Goal: Information Seeking & Learning: Compare options

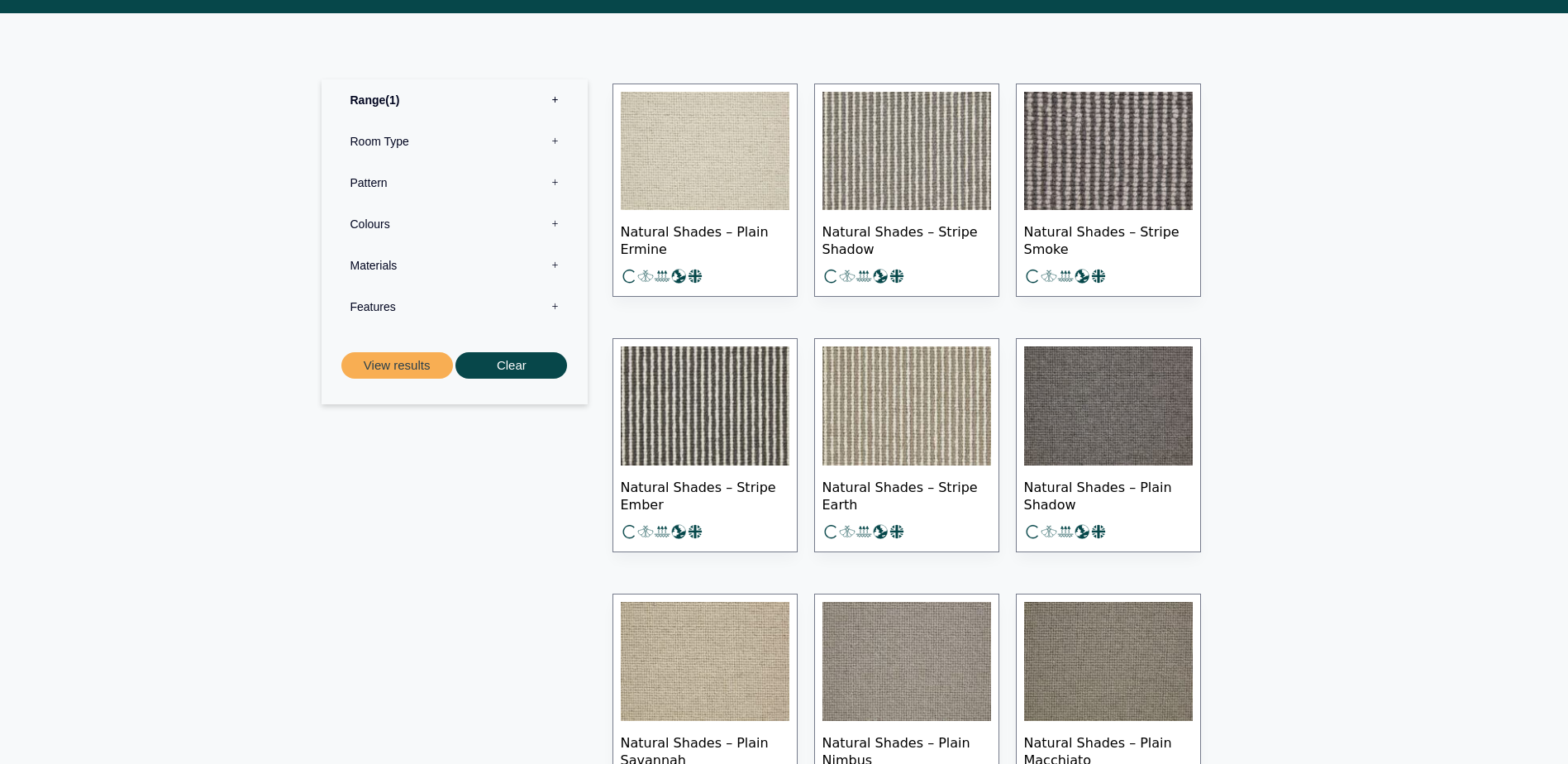
scroll to position [744, 0]
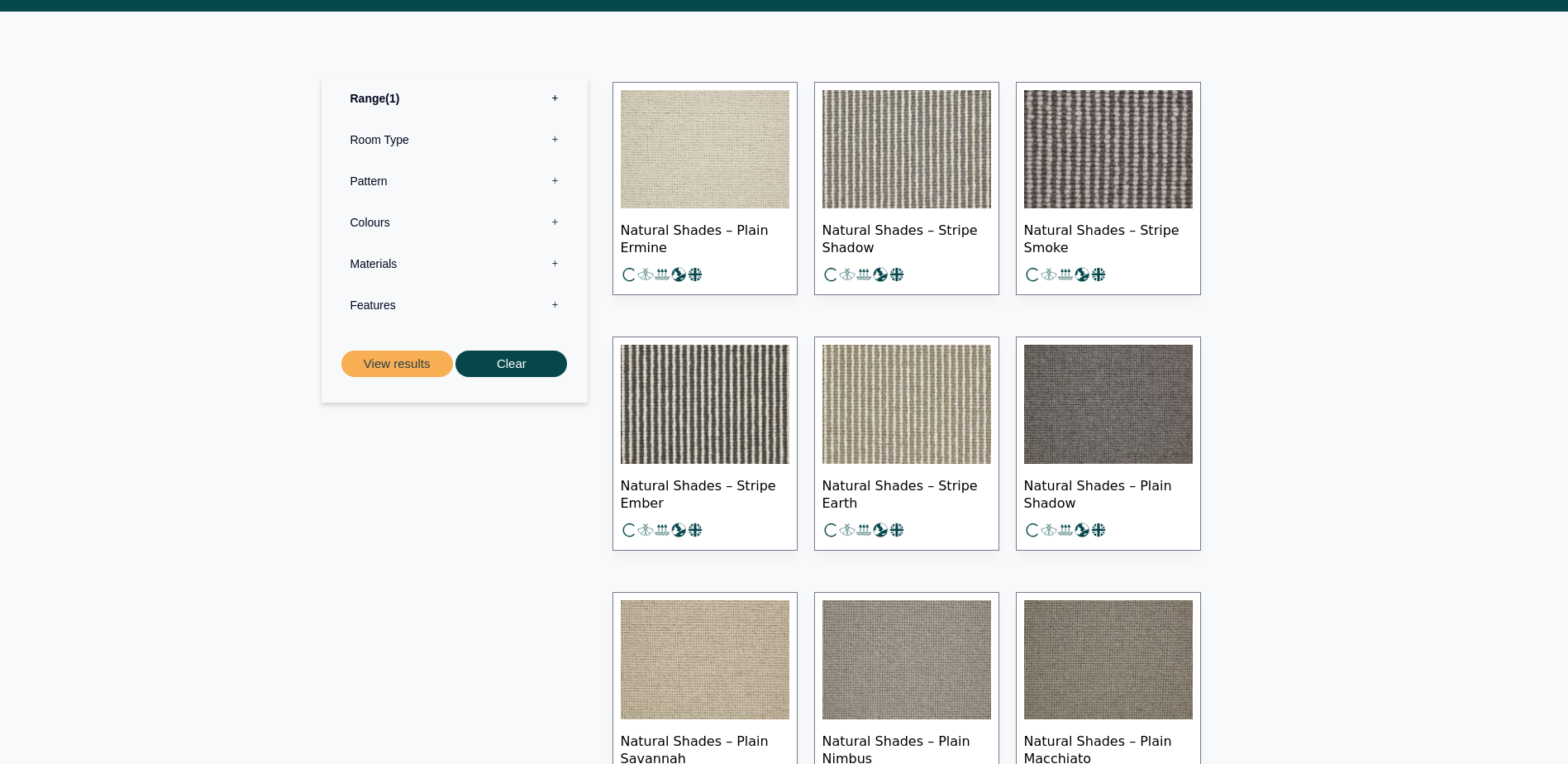
click at [701, 144] on img at bounding box center [705, 149] width 169 height 119
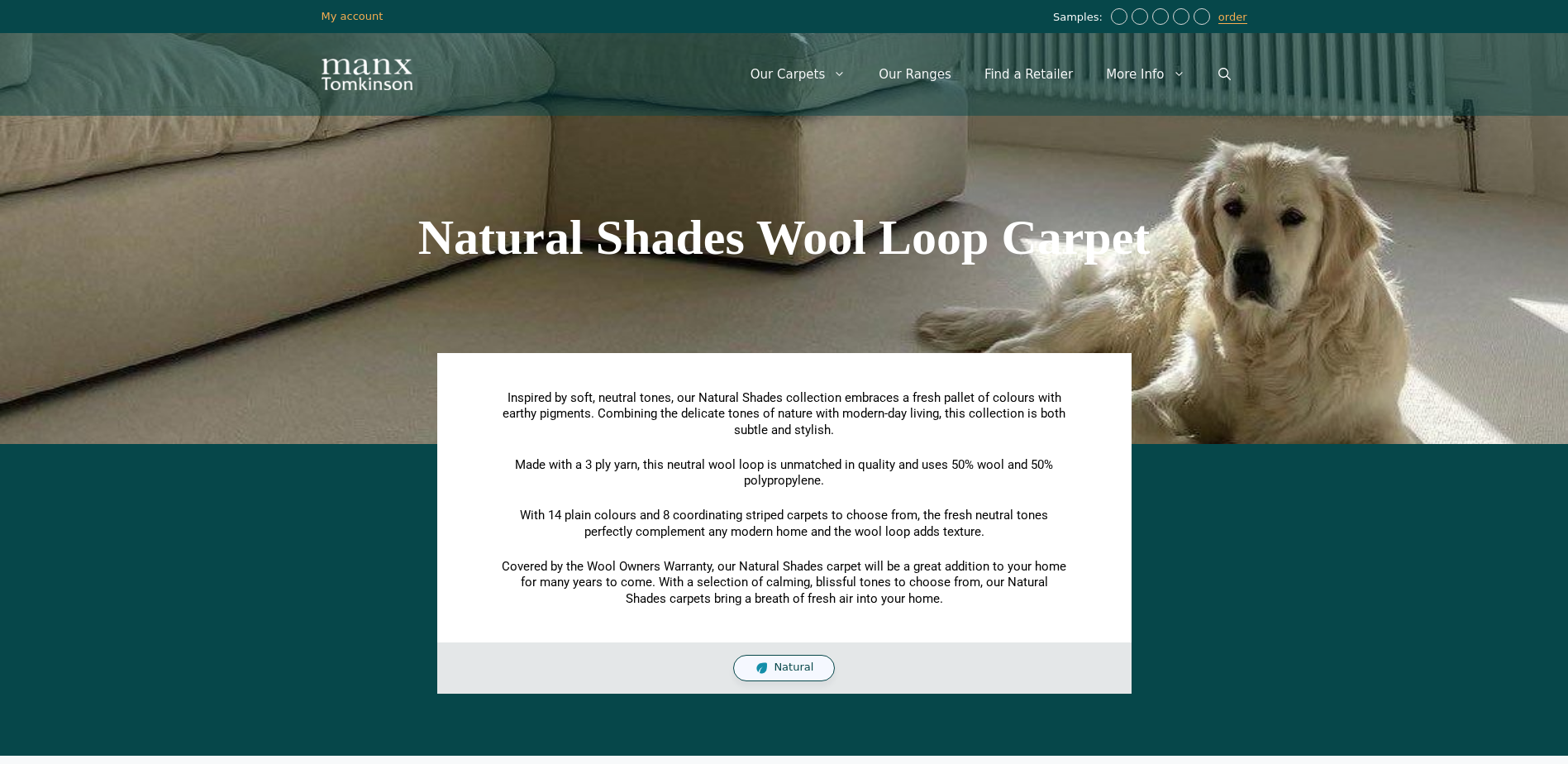
scroll to position [744, 0]
click at [794, 669] on span "Natural" at bounding box center [794, 667] width 39 height 14
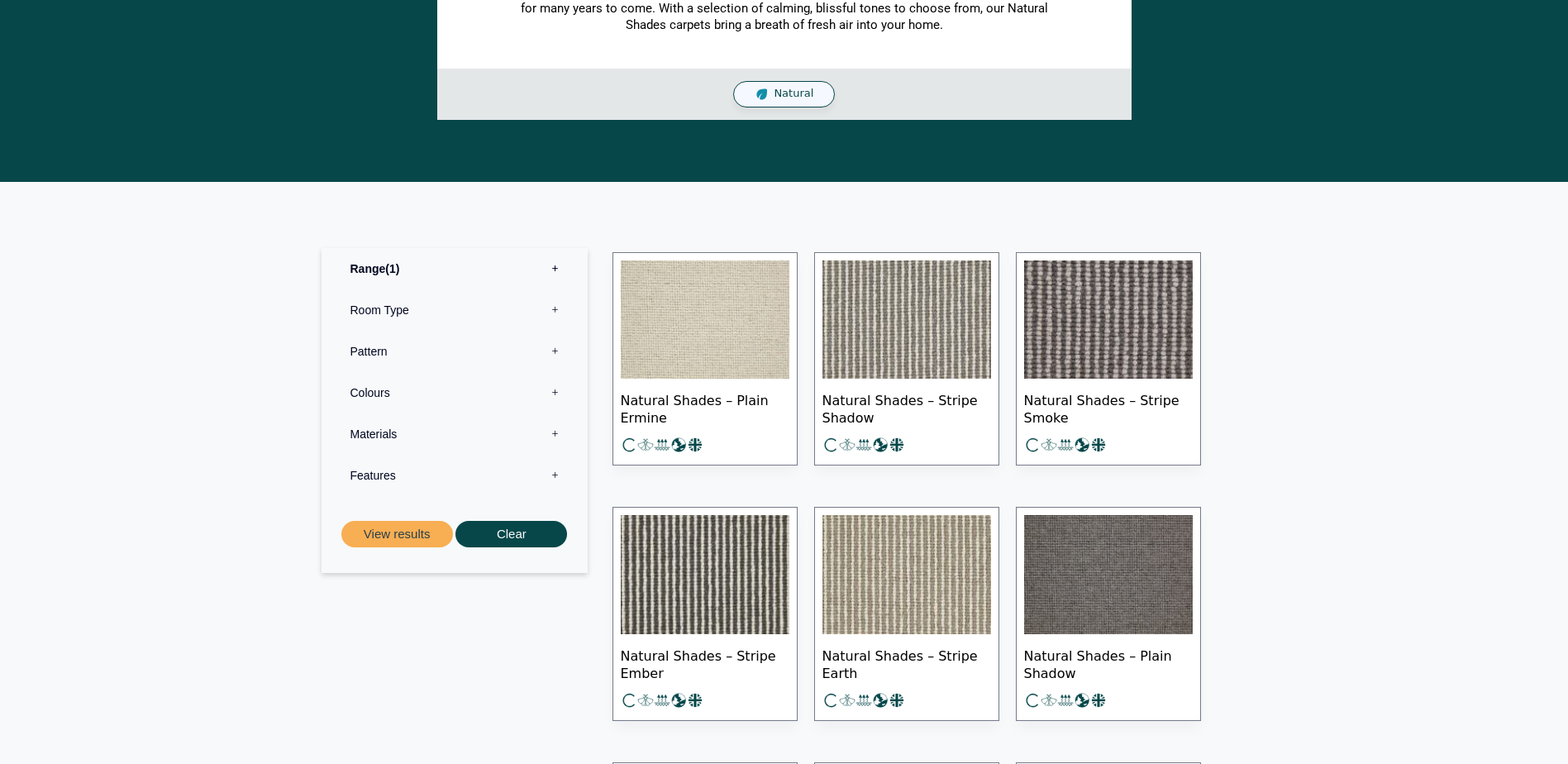
scroll to position [579, 0]
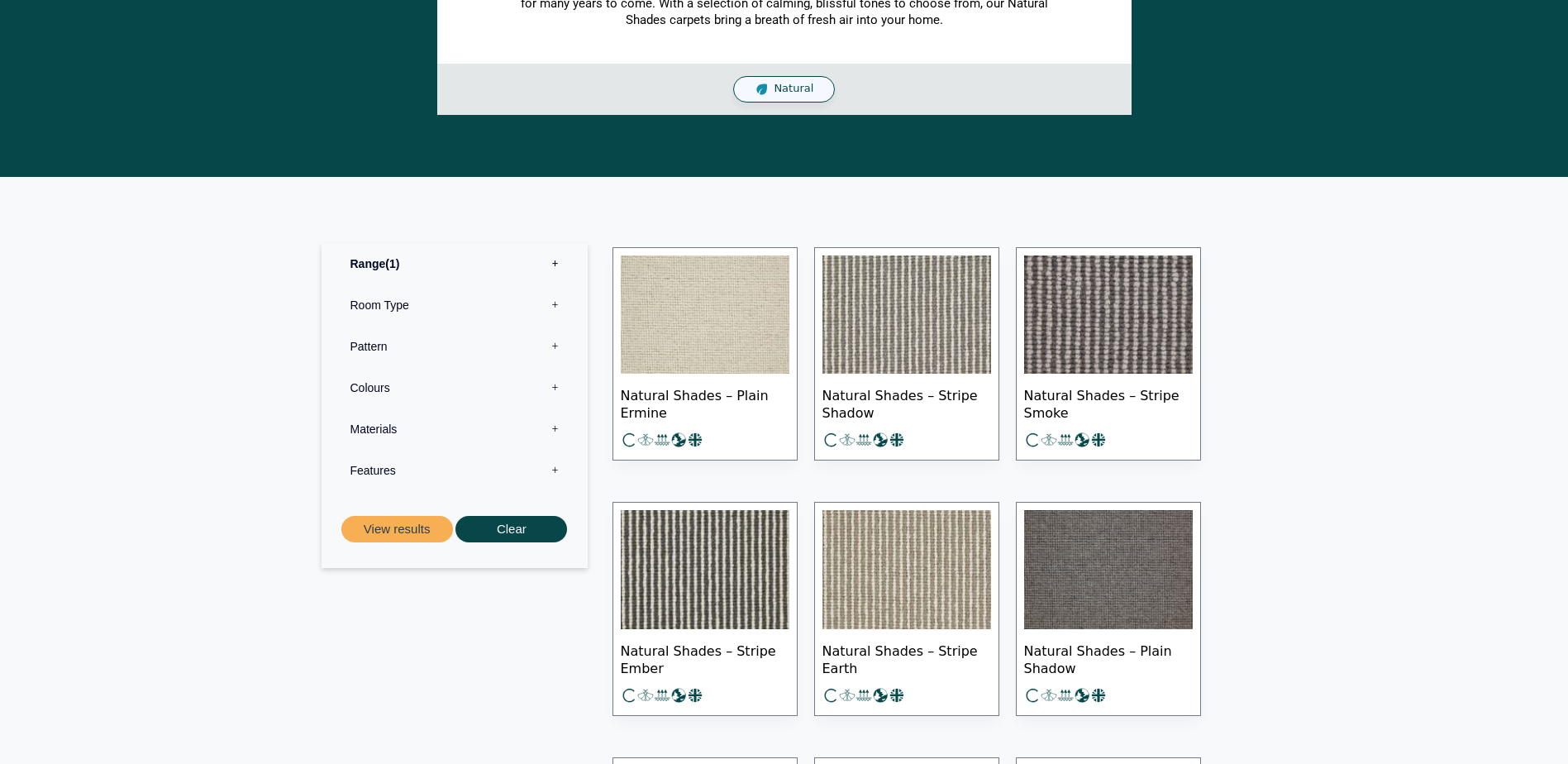
drag, startPoint x: 714, startPoint y: 323, endPoint x: 685, endPoint y: 326, distance: 29.2
click at [685, 326] on img at bounding box center [705, 314] width 169 height 119
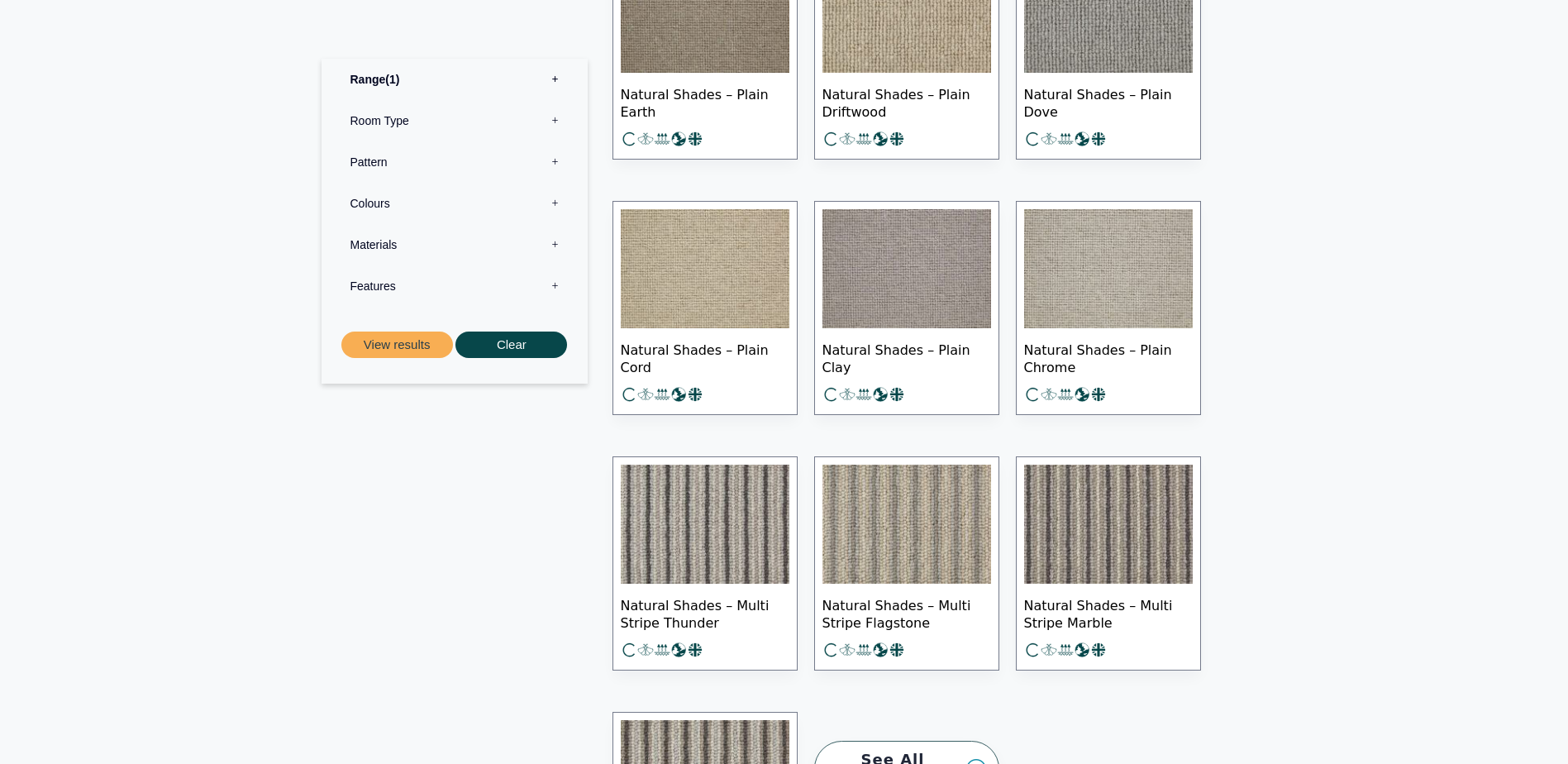
scroll to position [1901, 0]
click at [927, 282] on img at bounding box center [907, 267] width 169 height 119
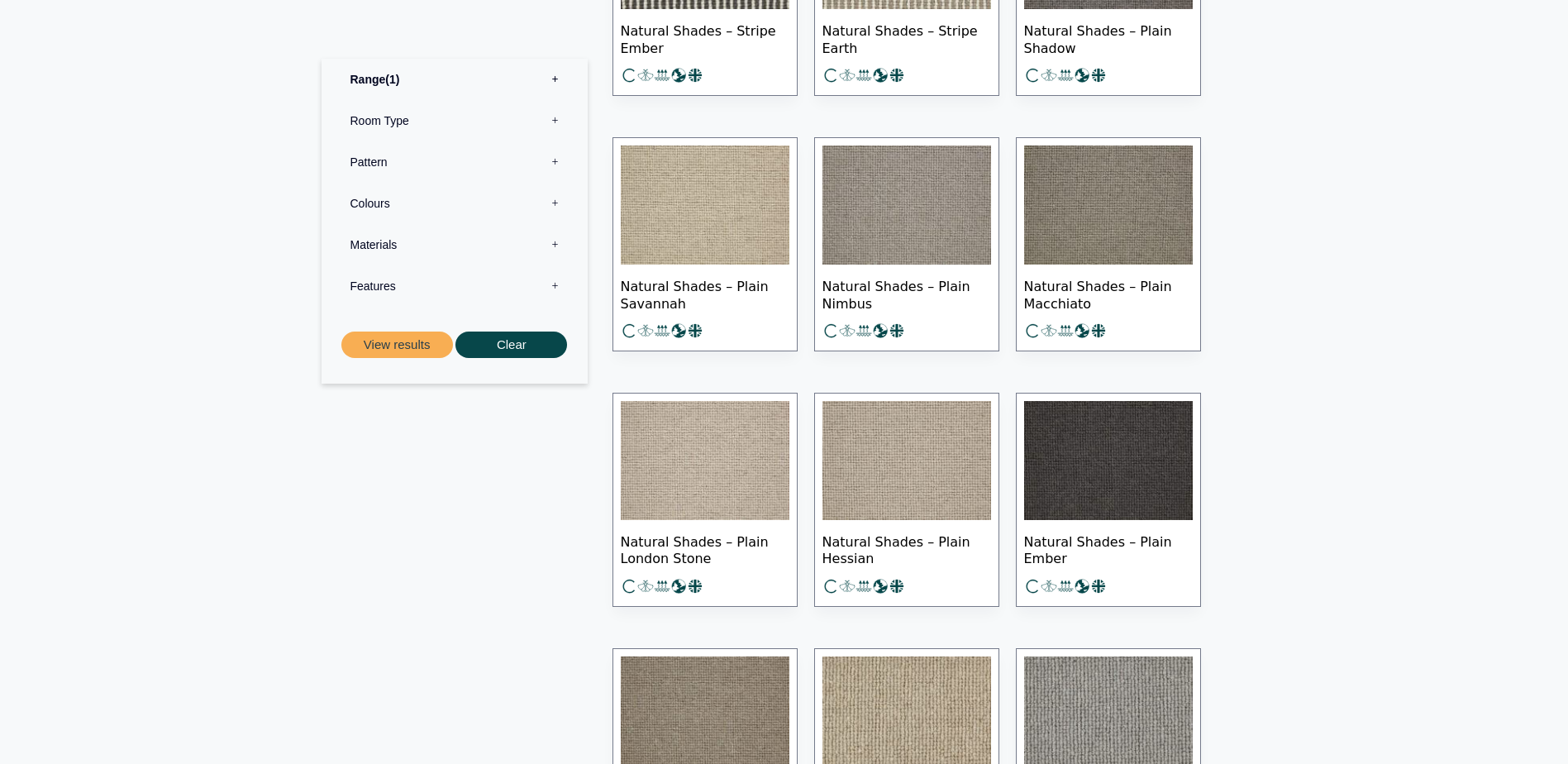
scroll to position [1240, 0]
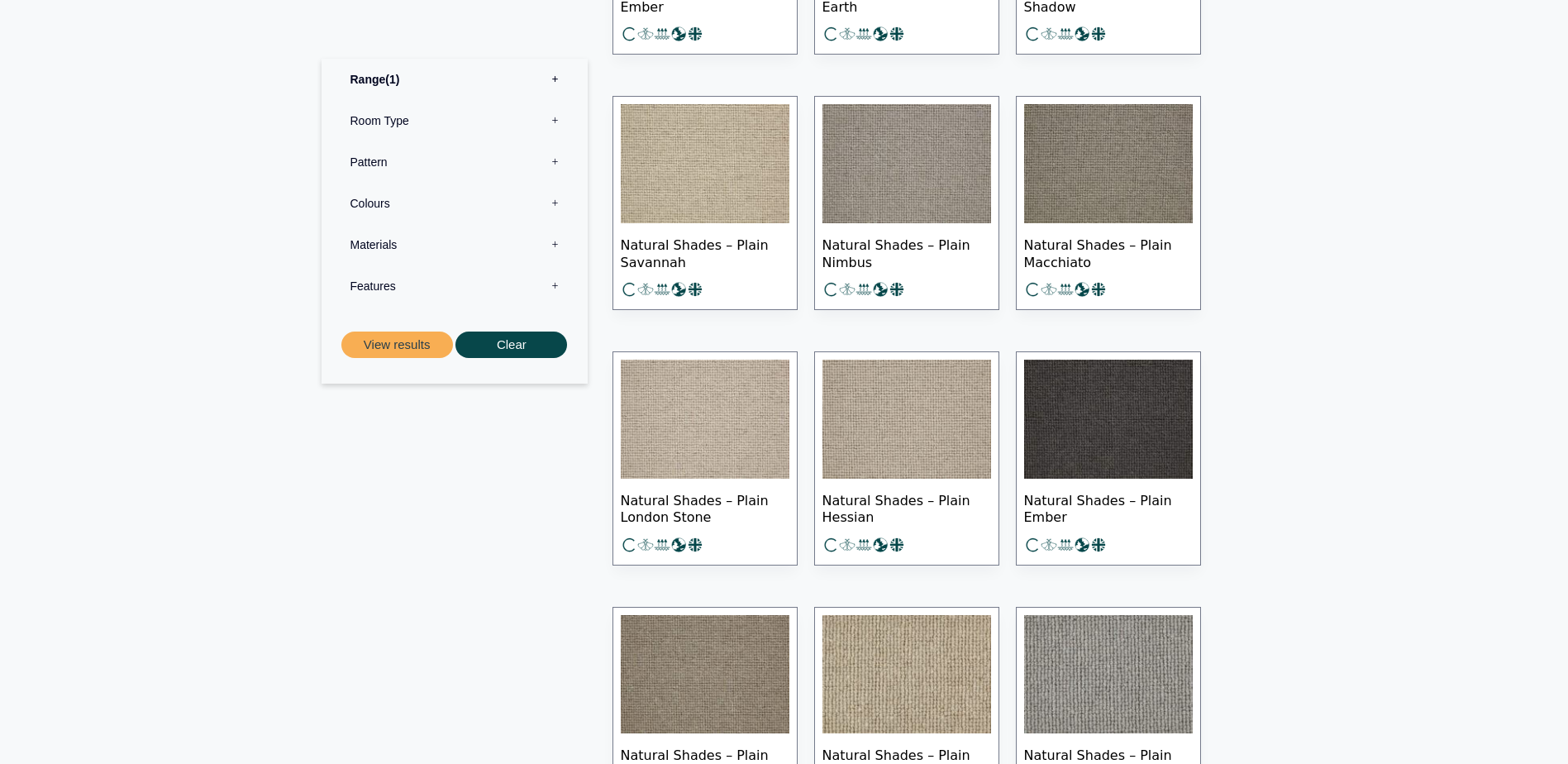
click at [915, 418] on img at bounding box center [907, 419] width 169 height 119
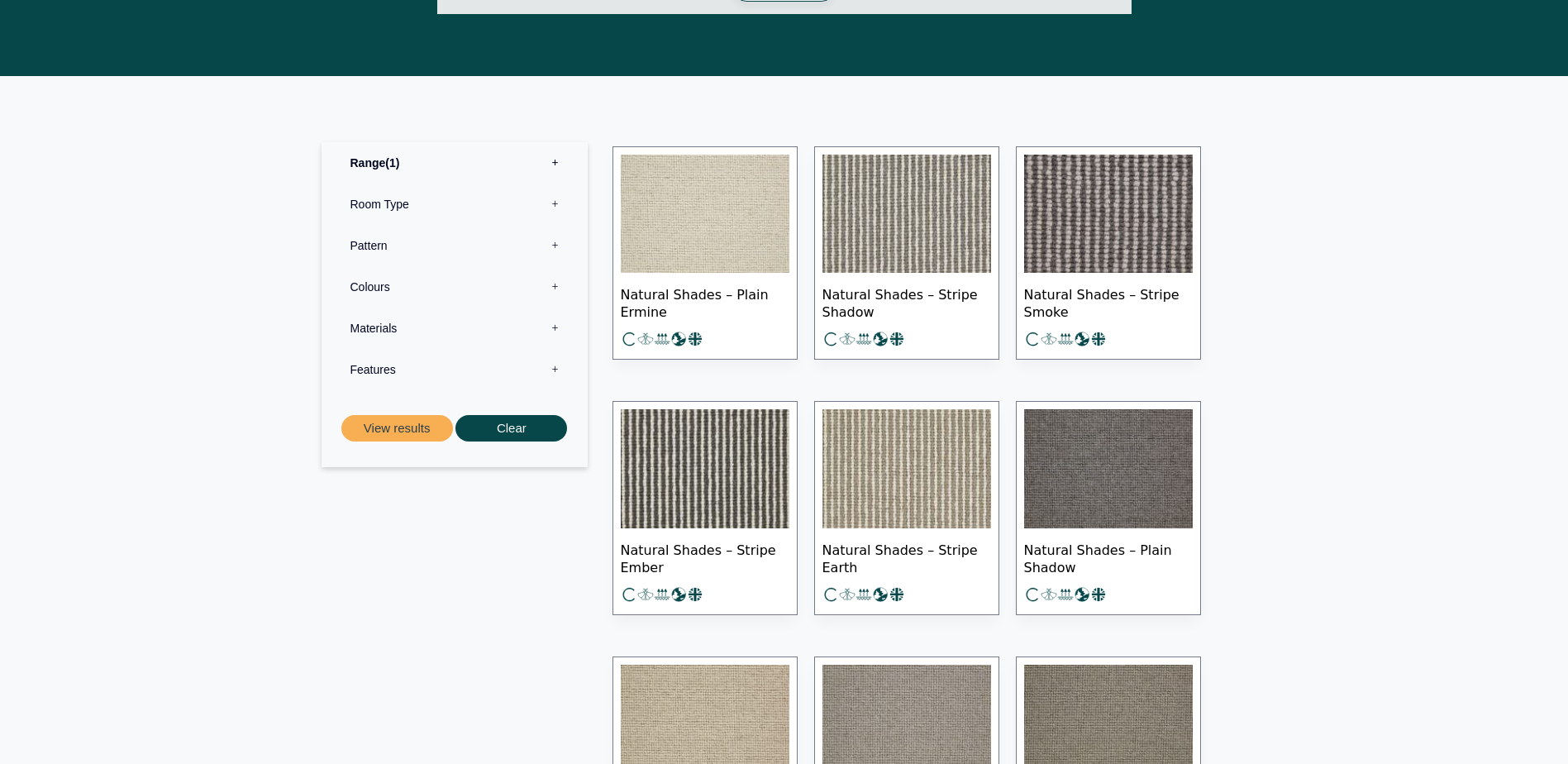
scroll to position [661, 0]
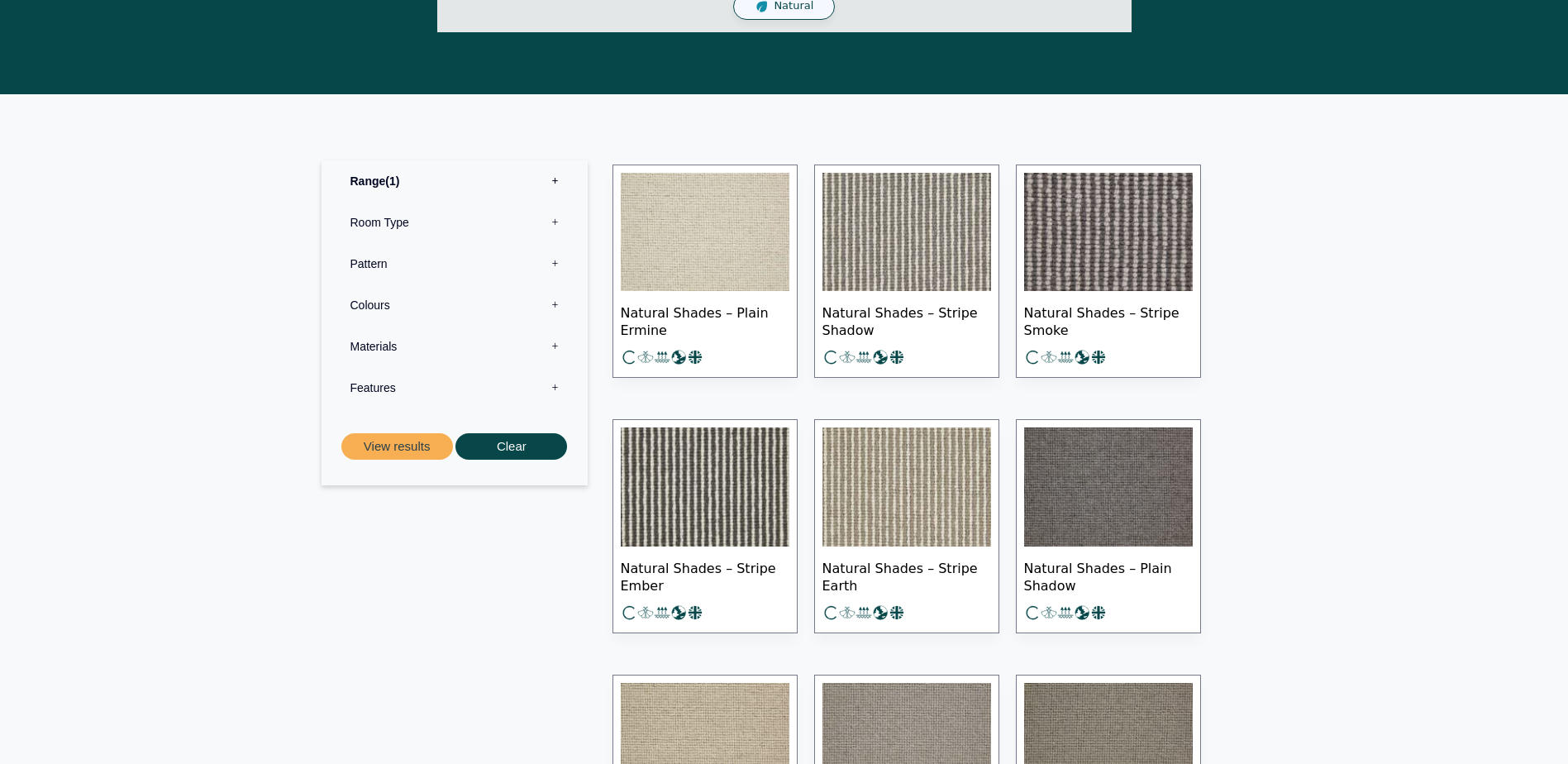
click at [717, 231] on img at bounding box center [705, 232] width 169 height 119
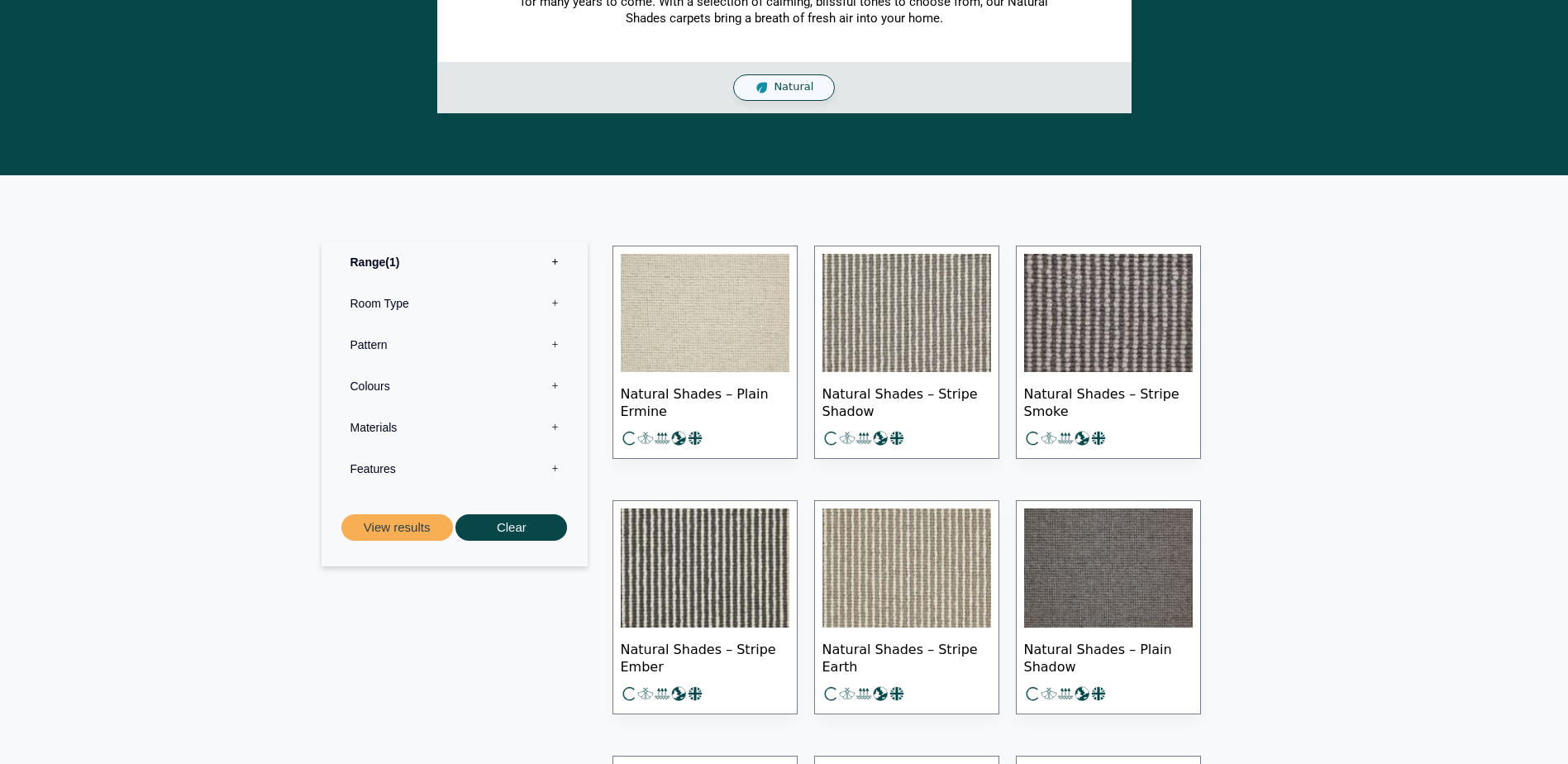
scroll to position [744, 0]
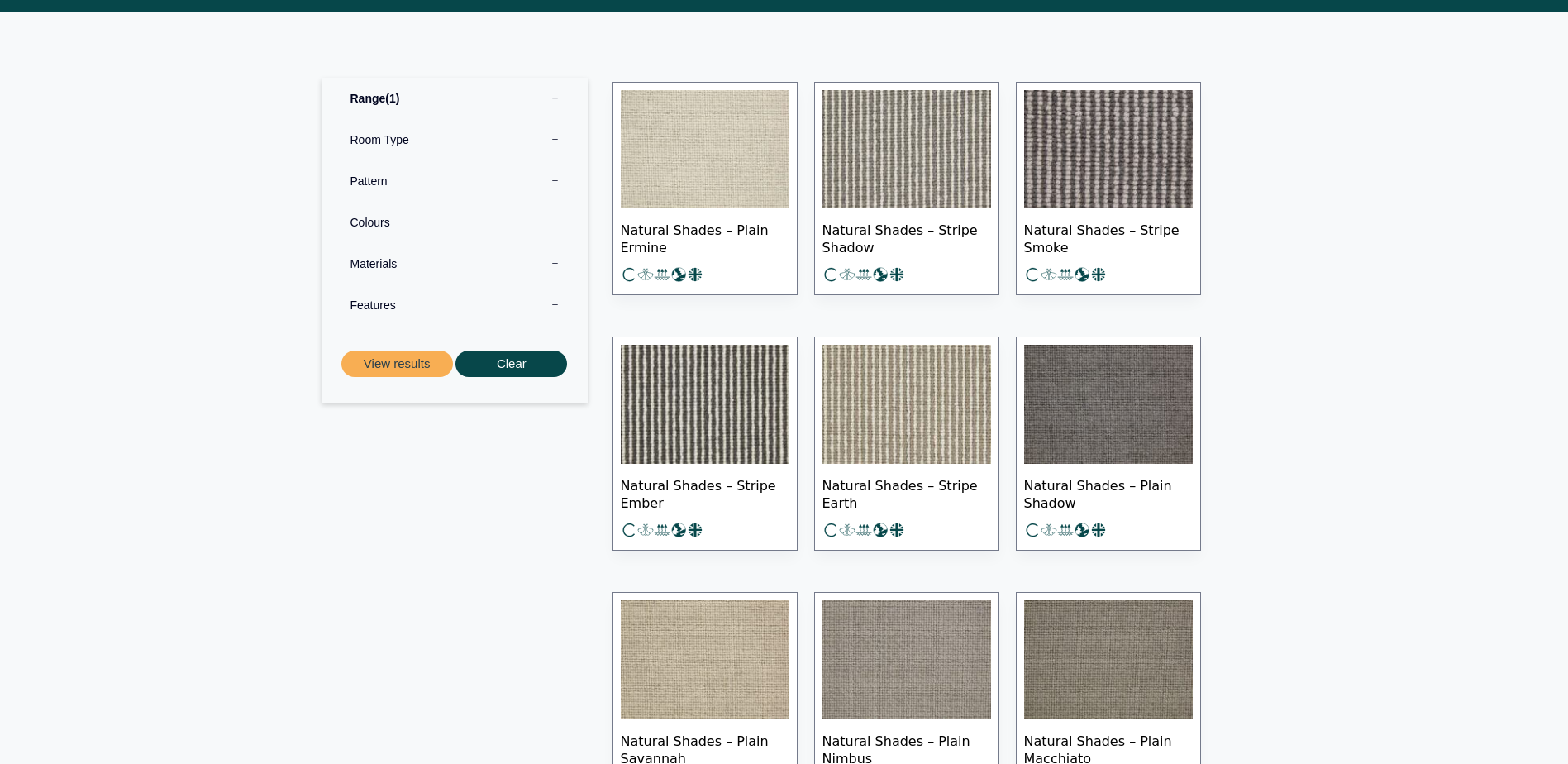
click at [921, 430] on img at bounding box center [907, 404] width 169 height 119
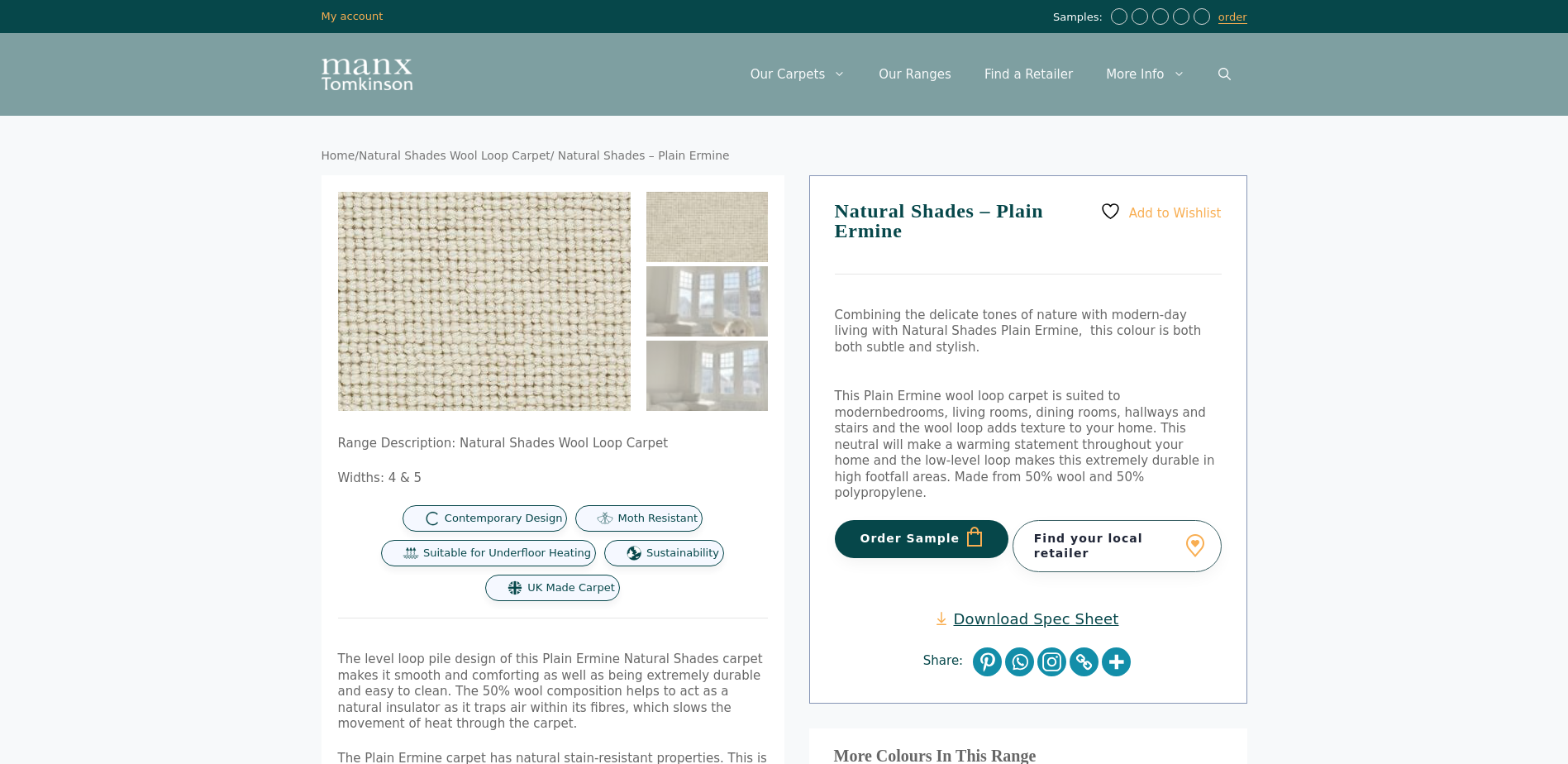
click at [498, 289] on img at bounding box center [471, 286] width 661 height 496
